Goal: Task Accomplishment & Management: Use online tool/utility

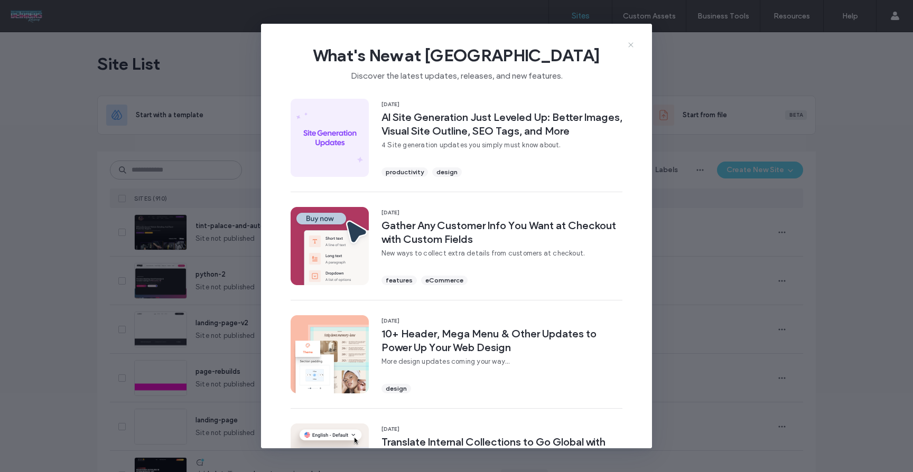
click at [628, 46] on use at bounding box center [630, 44] width 5 height 5
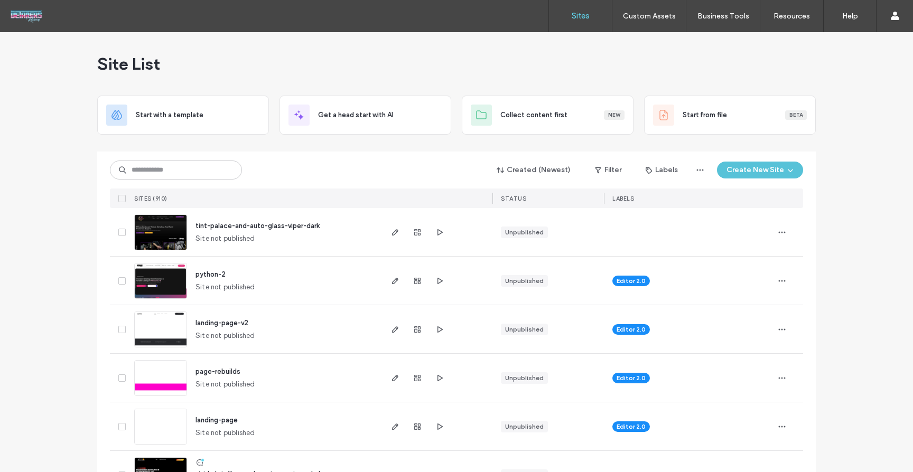
click at [786, 173] on icon "button" at bounding box center [790, 170] width 8 height 8
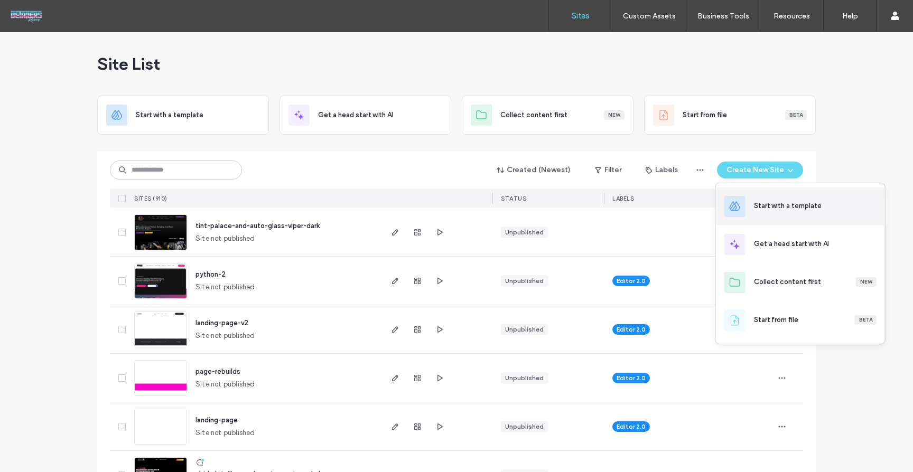
click at [806, 212] on div "Start with a template" at bounding box center [800, 206] width 169 height 38
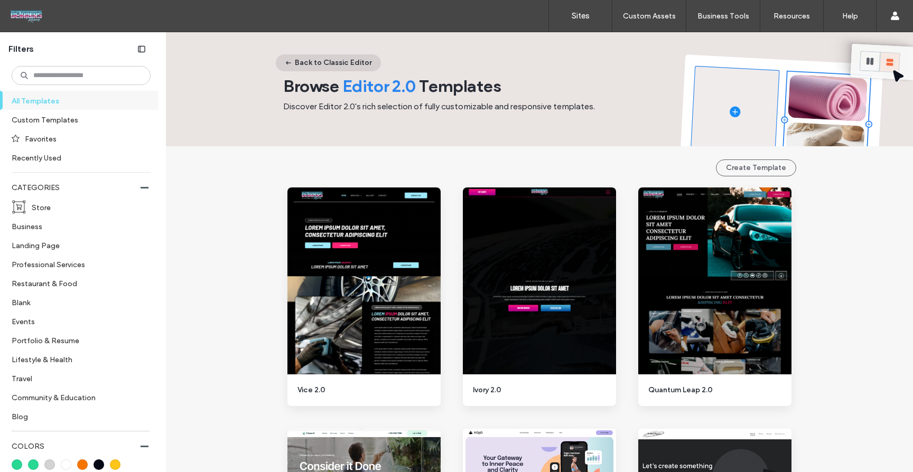
click at [284, 59] on icon "button" at bounding box center [288, 63] width 8 height 8
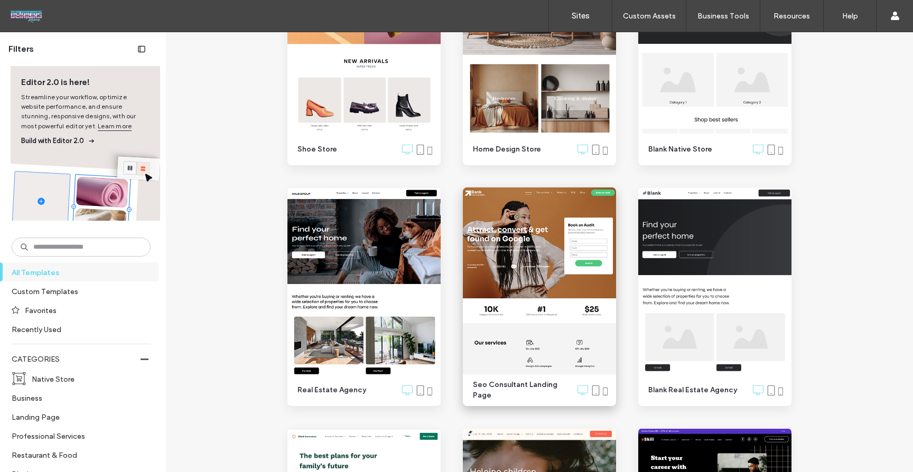
scroll to position [684, 0]
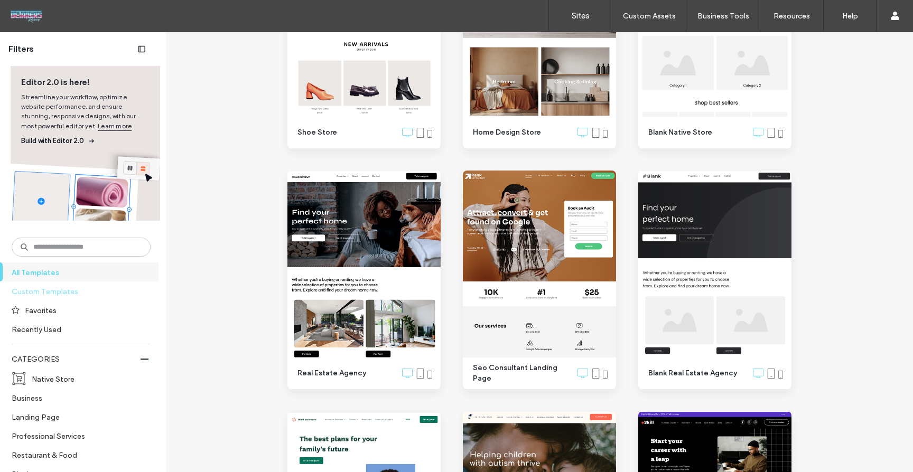
click at [51, 286] on label "Custom Templates" at bounding box center [77, 291] width 130 height 18
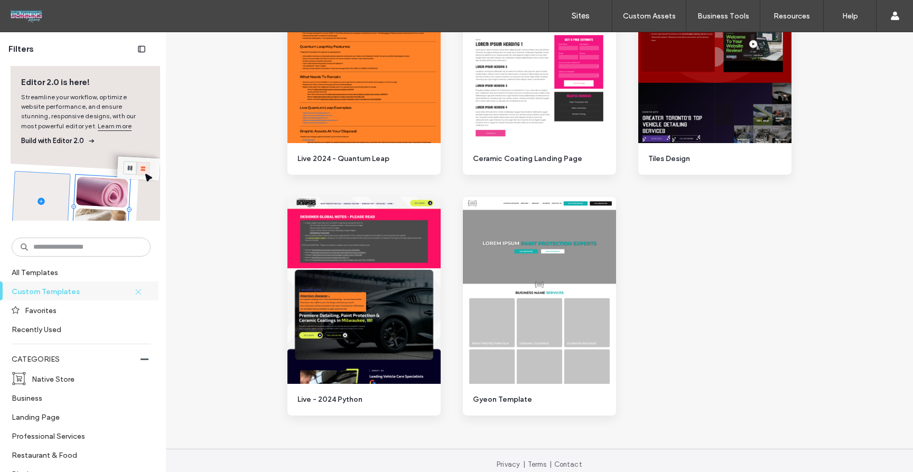
scroll to position [899, 0]
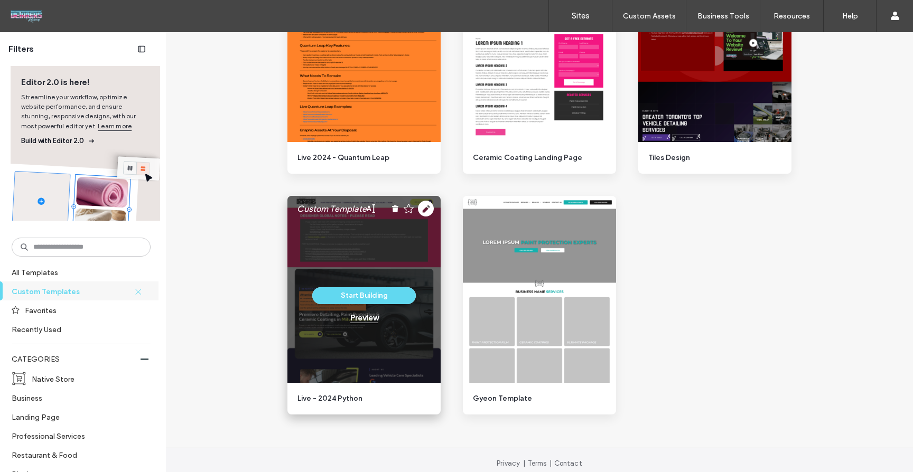
click at [363, 317] on div "Preview" at bounding box center [364, 318] width 28 height 10
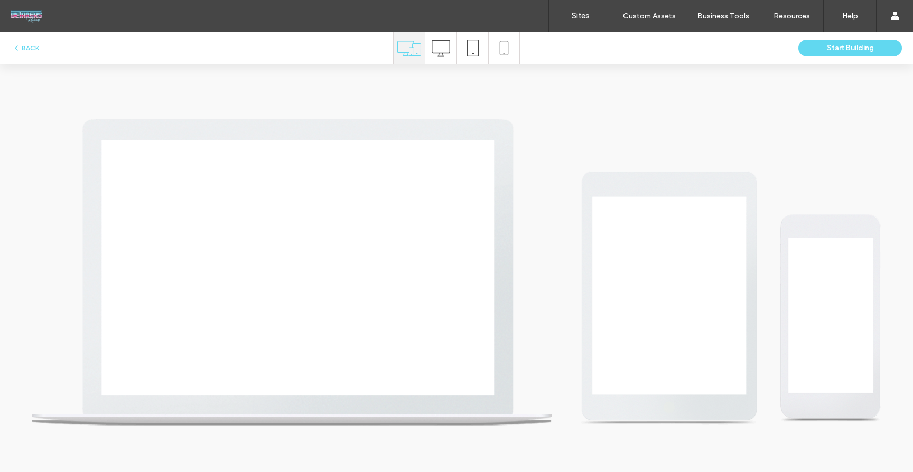
click at [440, 43] on icon at bounding box center [440, 48] width 18 height 18
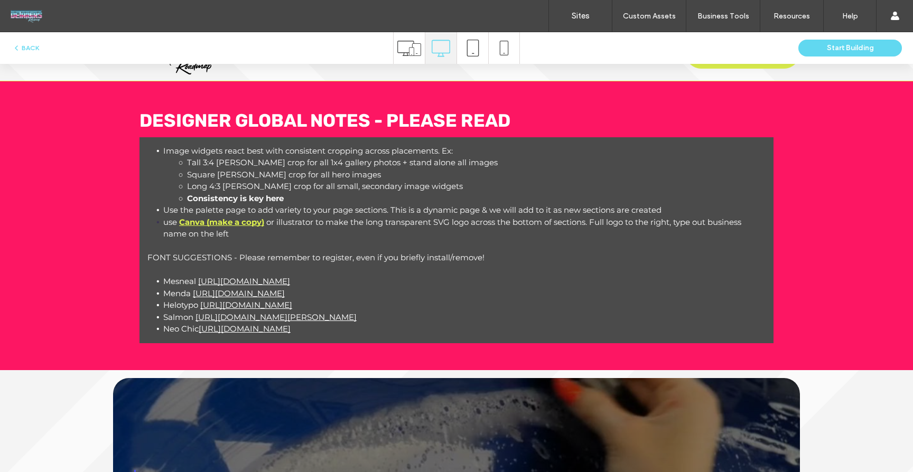
scroll to position [0, 0]
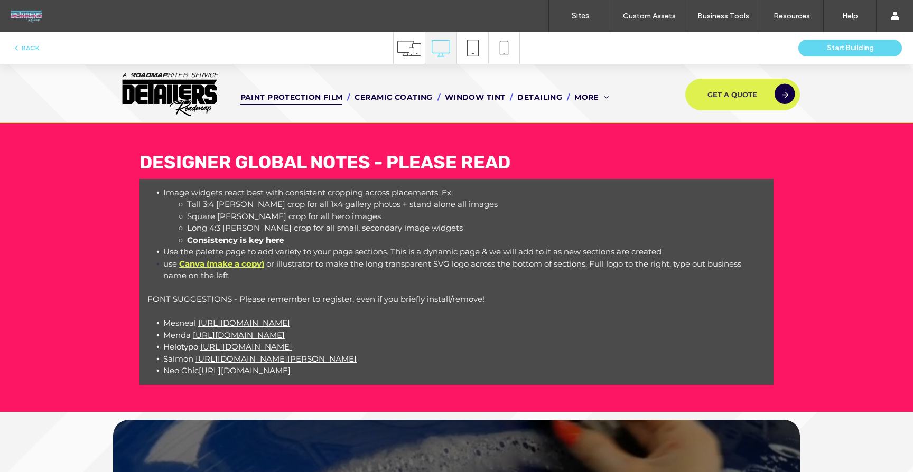
click at [335, 93] on span "Paint Protection Film" at bounding box center [291, 97] width 102 height 16
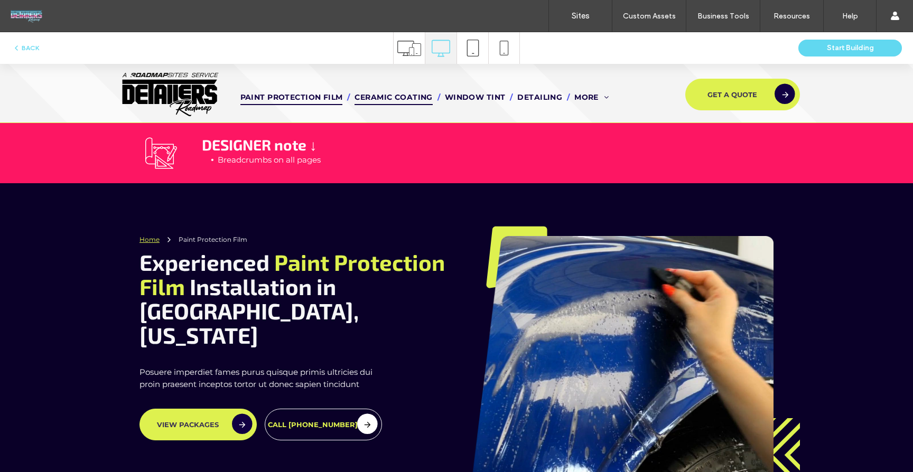
click at [391, 98] on span "Ceramic Coating" at bounding box center [393, 97] width 78 height 16
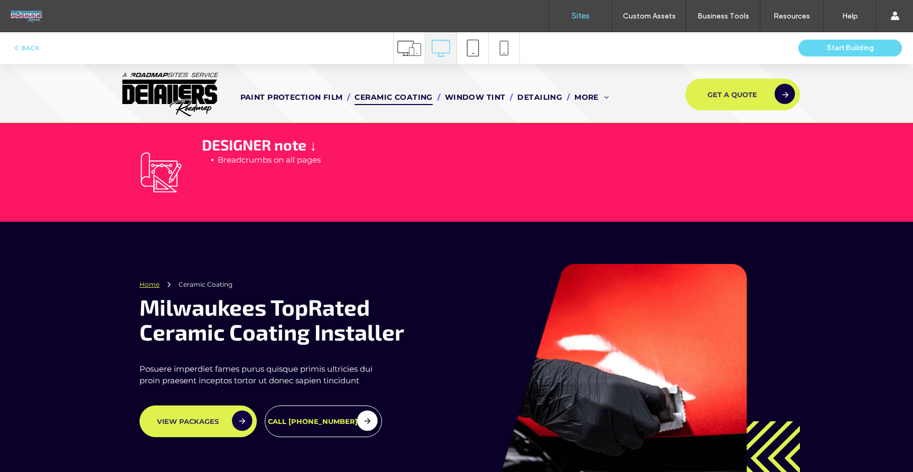
click at [584, 11] on label "Sites" at bounding box center [580, 16] width 18 height 10
